Goal: Task Accomplishment & Management: Manage account settings

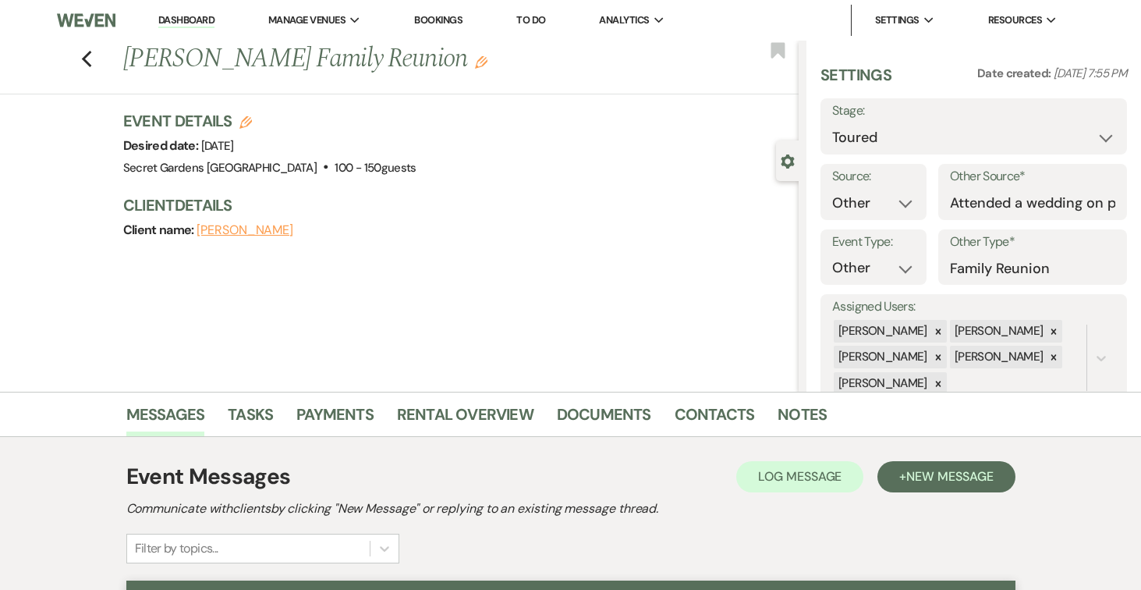
select select "5"
select select "14"
select select "13"
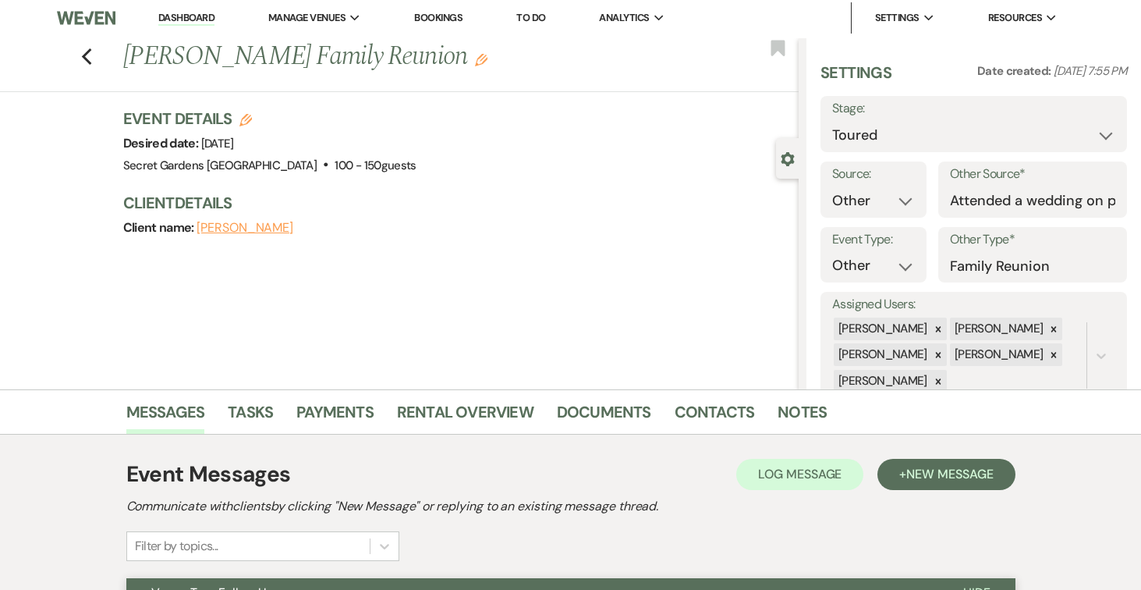
click at [179, 15] on link "Dashboard" at bounding box center [186, 18] width 56 height 15
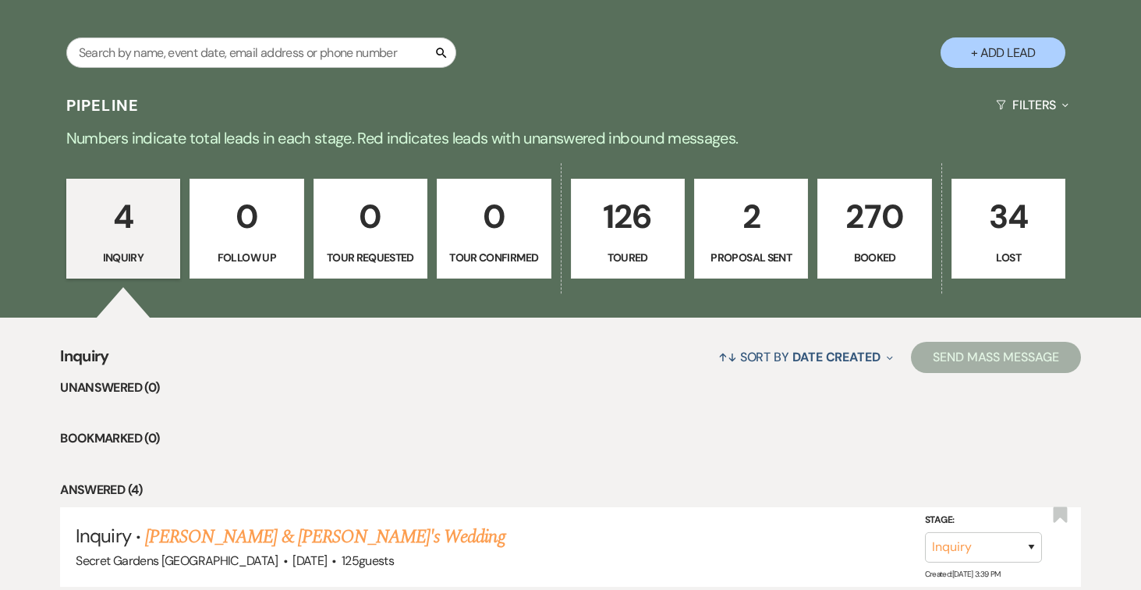
scroll to position [349, 0]
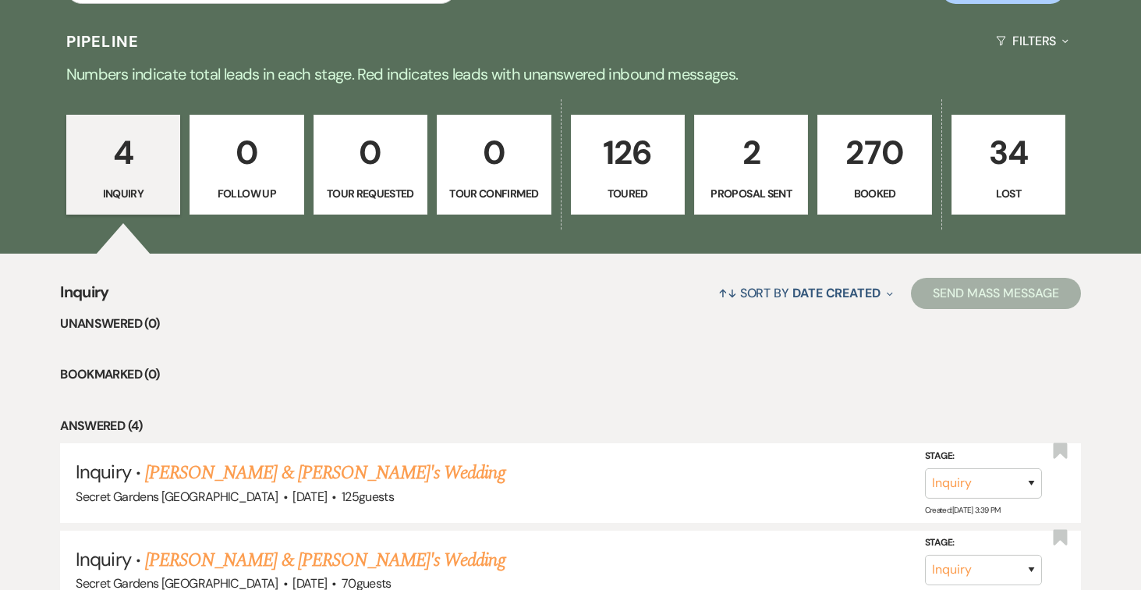
click at [731, 154] on p "2" at bounding box center [751, 152] width 94 height 52
select select "6"
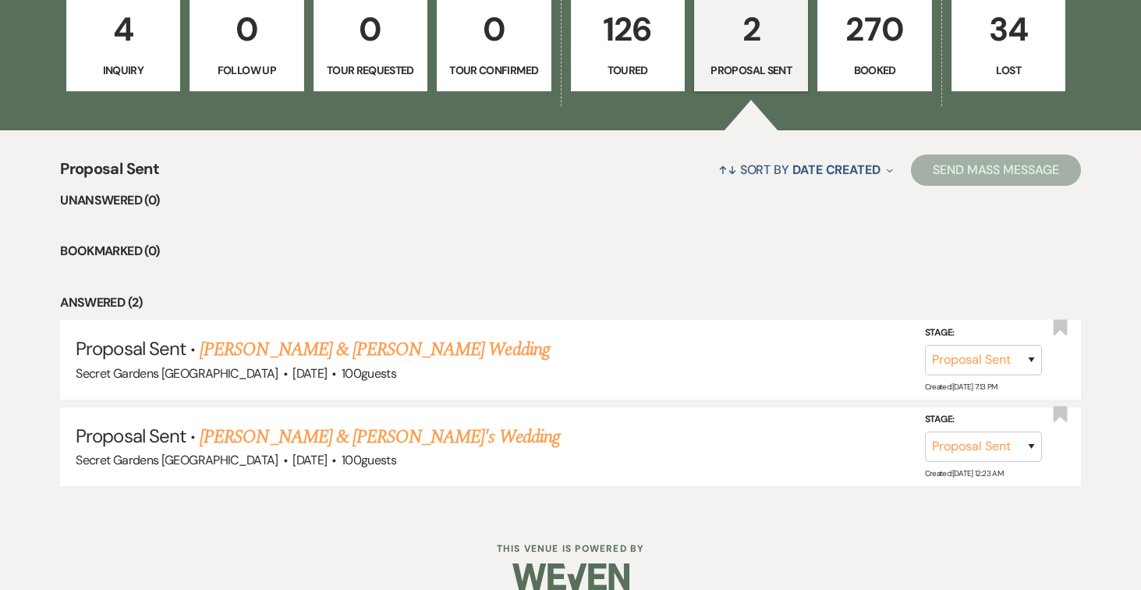
scroll to position [205, 0]
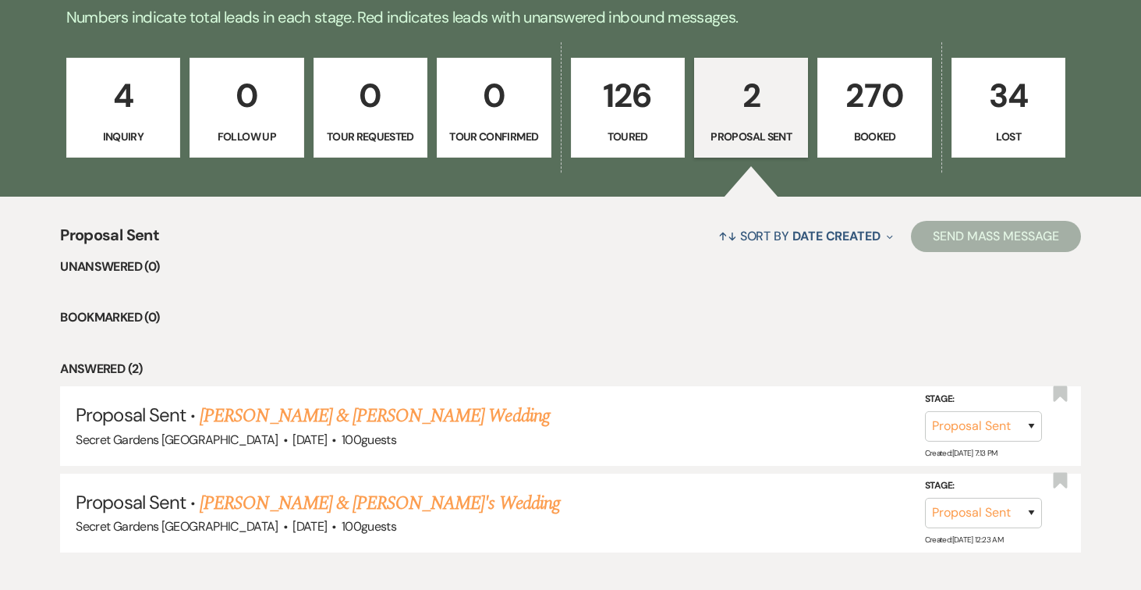
click at [866, 69] on p "270" at bounding box center [874, 95] width 94 height 52
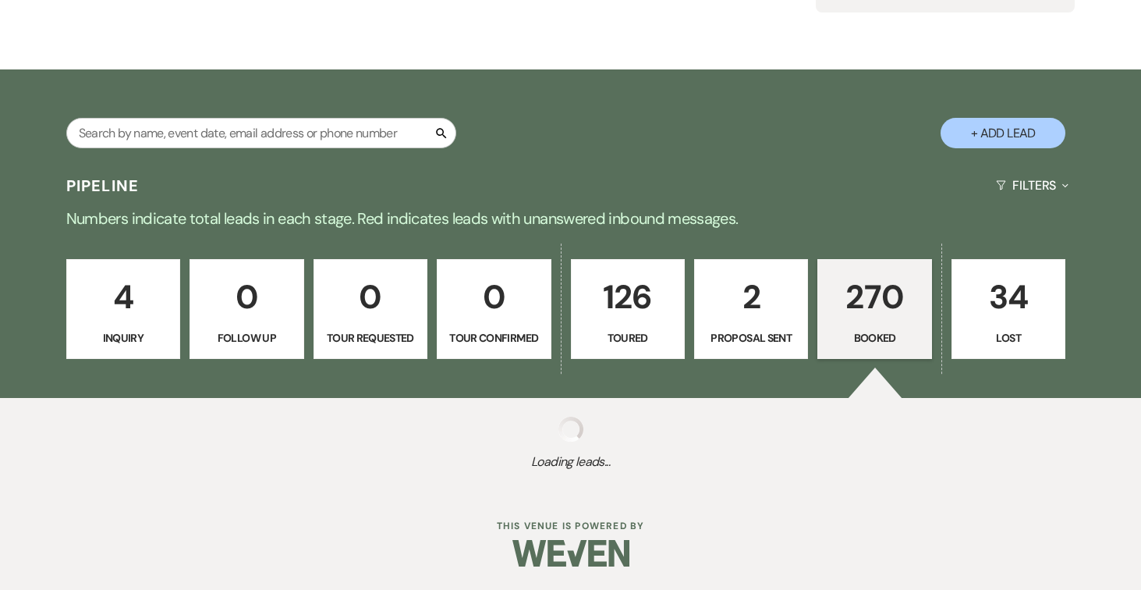
click at [287, 240] on div "4 Inquiry 0 Follow Up 0 Tour Requested 0 Tour Confirmed 126 Toured 2 Proposal S…" at bounding box center [570, 319] width 1123 height 158
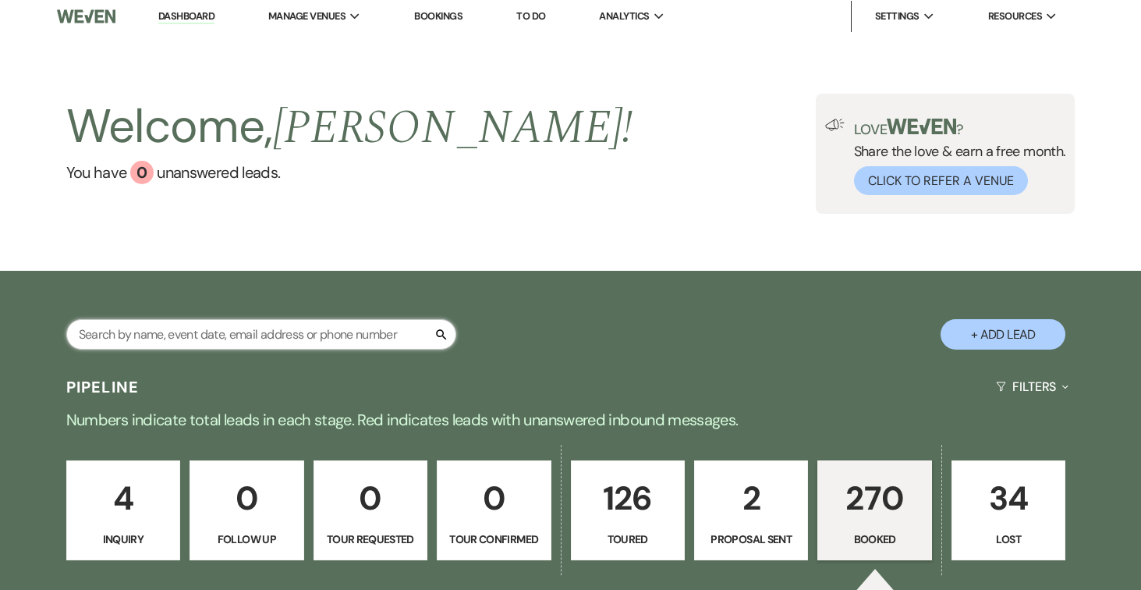
scroll to position [13, 0]
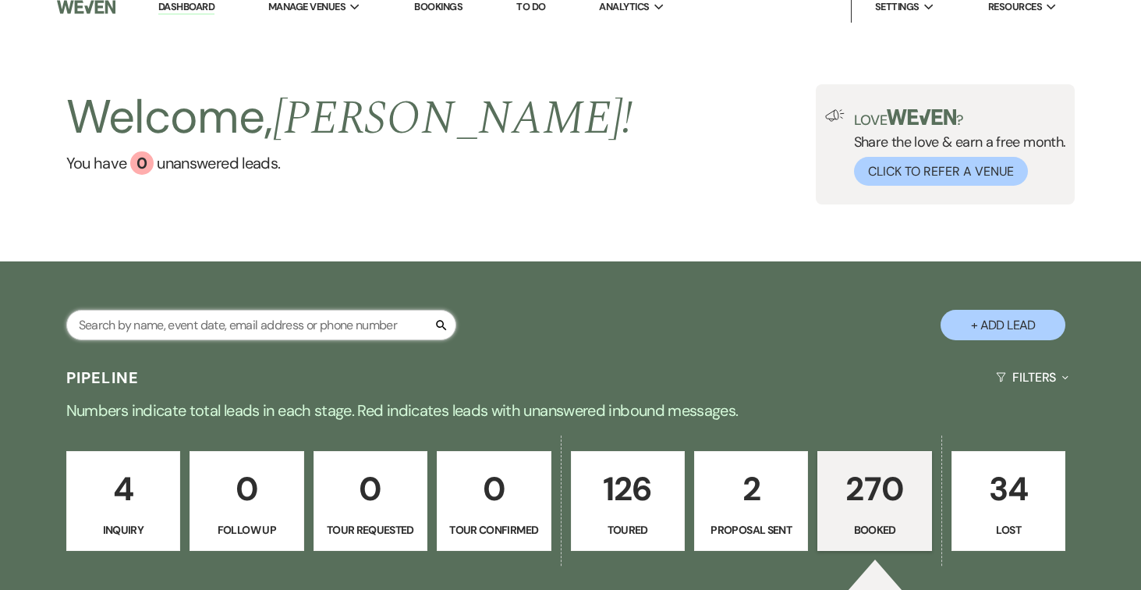
drag, startPoint x: 303, startPoint y: 336, endPoint x: 296, endPoint y: 335, distance: 8.0
click at [296, 335] on input "text" at bounding box center [261, 325] width 390 height 30
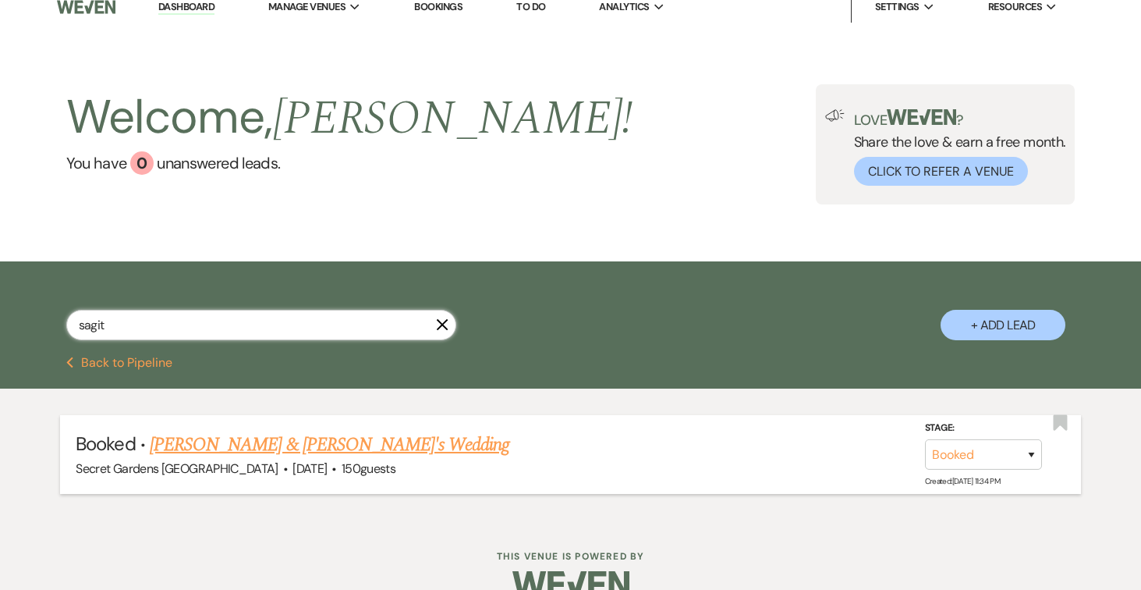
type input "sagit"
click at [384, 441] on link "[PERSON_NAME] & [PERSON_NAME]'s Wedding" at bounding box center [330, 445] width 360 height 28
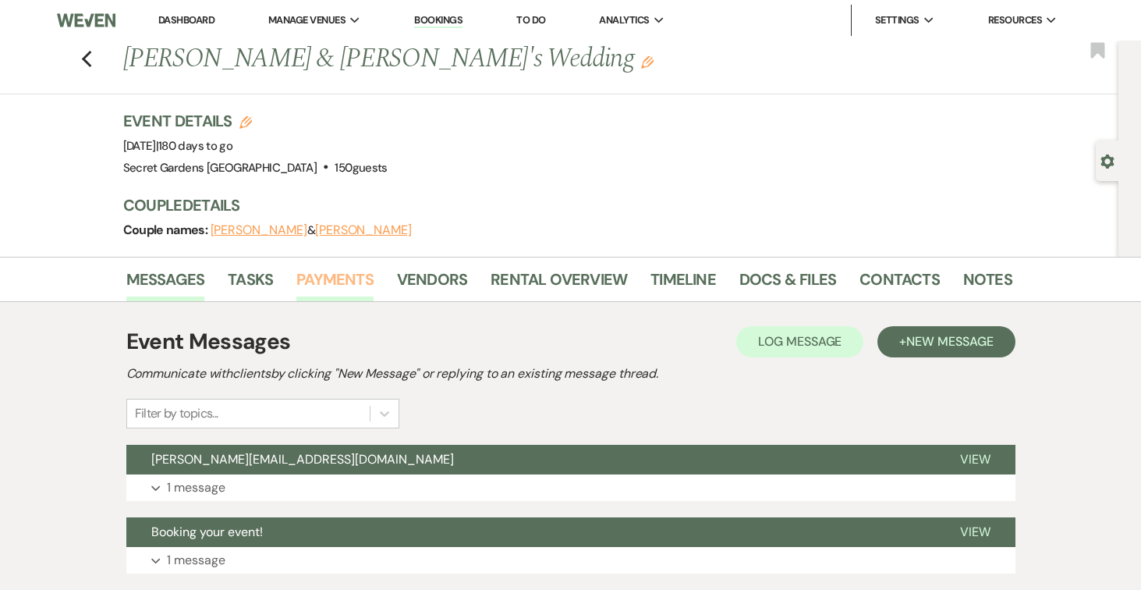
click at [329, 271] on link "Payments" at bounding box center [334, 284] width 77 height 34
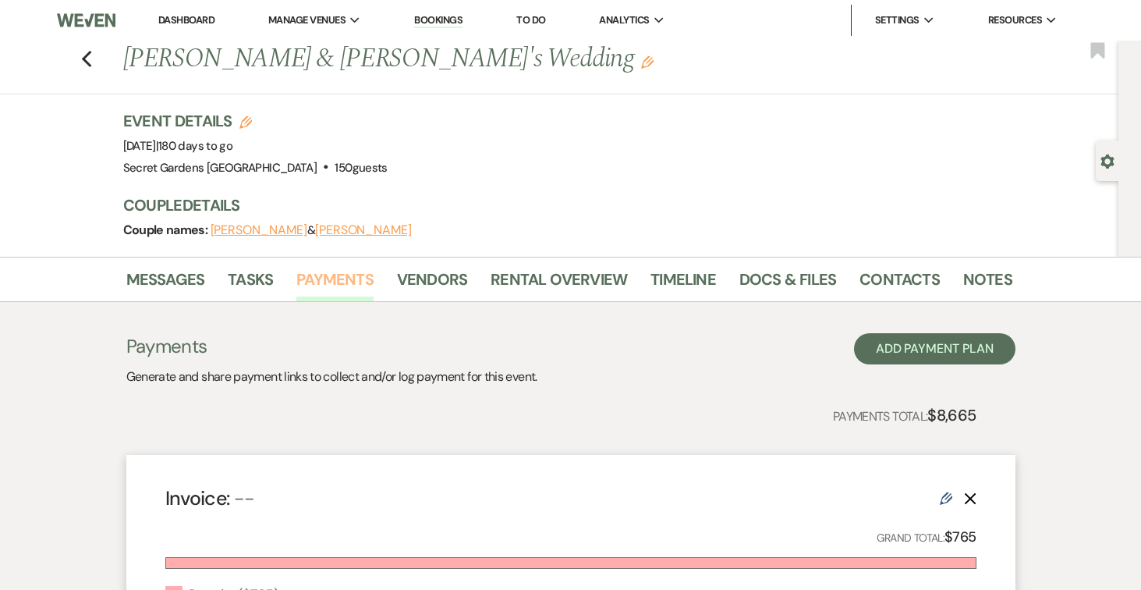
scroll to position [238, 0]
